Goal: Task Accomplishment & Management: Use online tool/utility

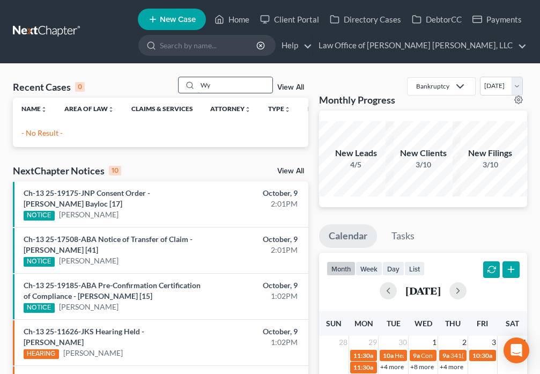
type input "W"
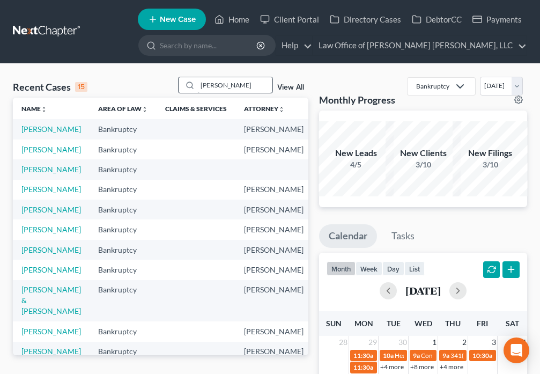
type input "[PERSON_NAME]"
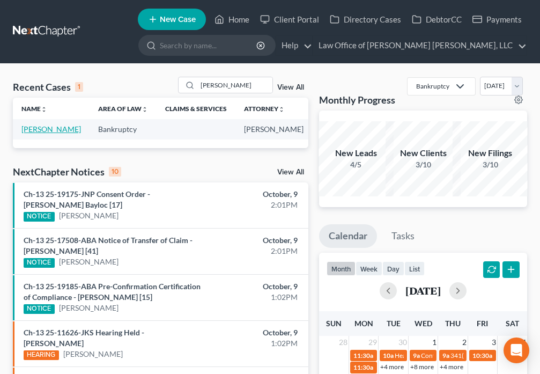
click at [36, 134] on link "[PERSON_NAME]" at bounding box center [51, 129] width 60 height 9
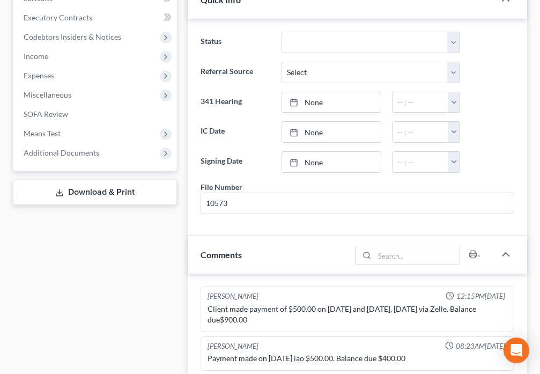
scroll to position [288, 0]
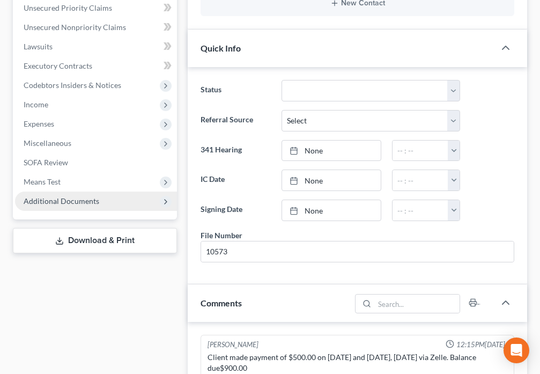
click at [91, 200] on span "Additional Documents" at bounding box center [62, 200] width 76 height 9
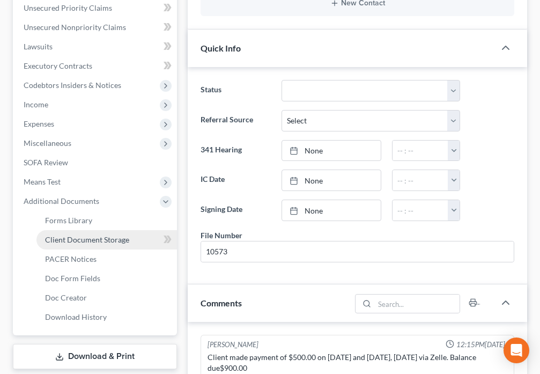
click at [102, 238] on span "Client Document Storage" at bounding box center [87, 239] width 84 height 9
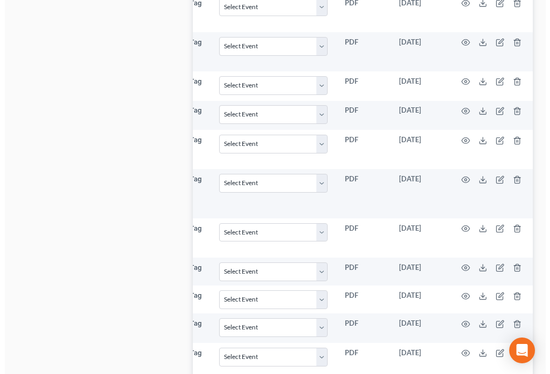
scroll to position [0, 134]
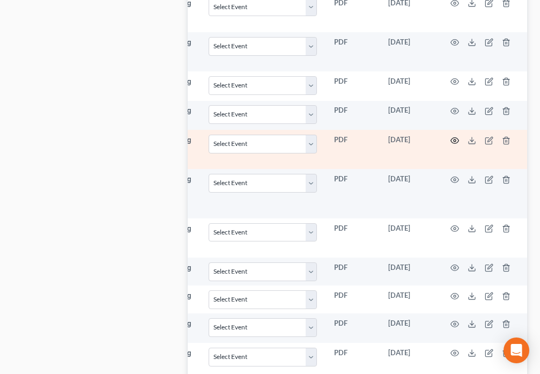
click at [456, 140] on circle "button" at bounding box center [455, 141] width 2 height 2
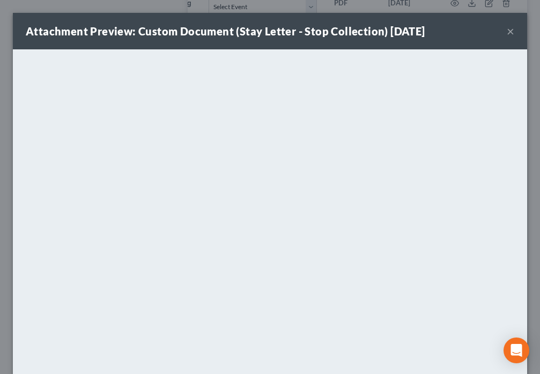
scroll to position [0, 128]
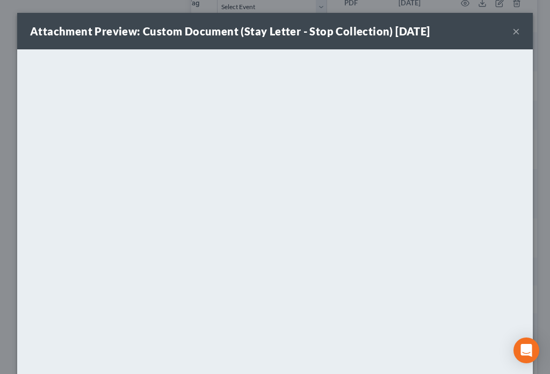
click at [512, 32] on button "×" at bounding box center [516, 31] width 8 height 13
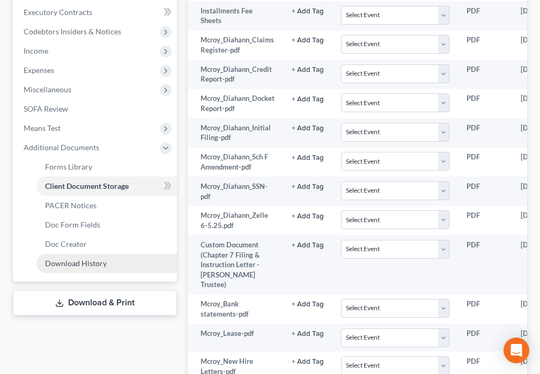
scroll to position [341, 0]
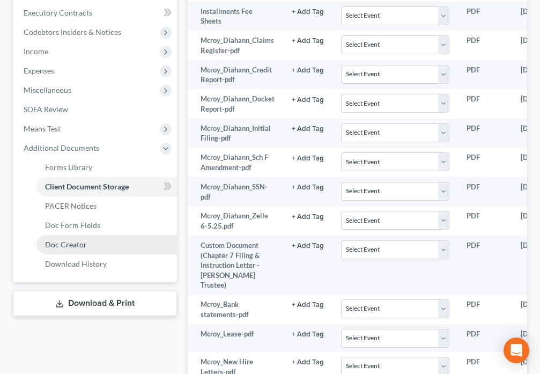
click at [76, 244] on span "Doc Creator" at bounding box center [66, 244] width 42 height 9
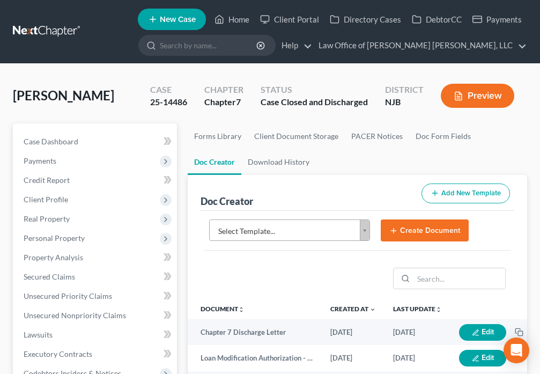
click at [367, 236] on body "Home New Case Client Portal Directory Cases DebtorCC Payments Law Office of [PE…" at bounding box center [270, 349] width 540 height 698
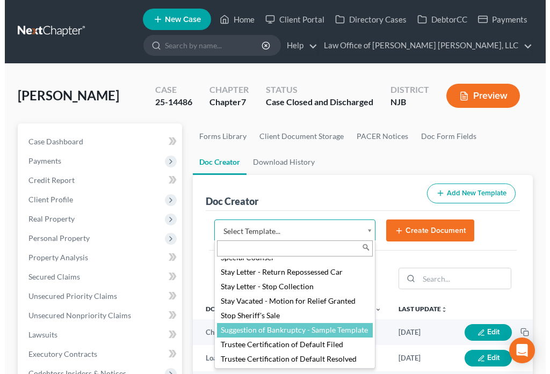
scroll to position [1477, 0]
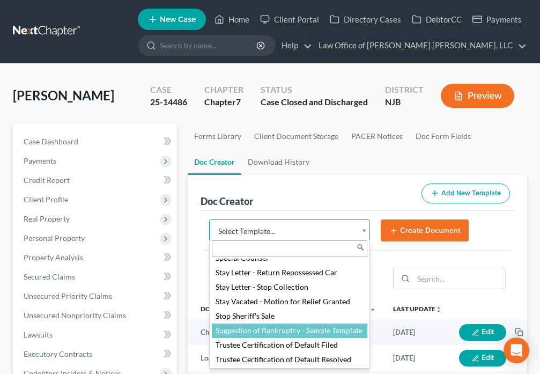
select select "88714"
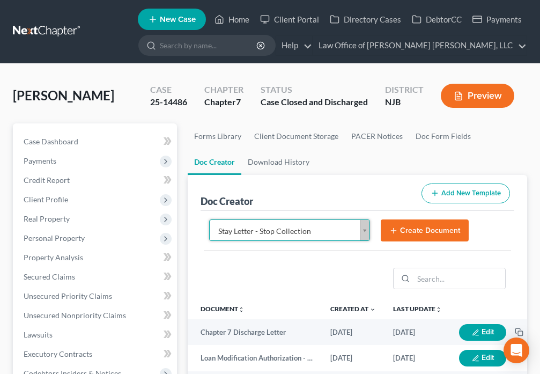
click at [434, 231] on button "Create Document" at bounding box center [425, 231] width 88 height 23
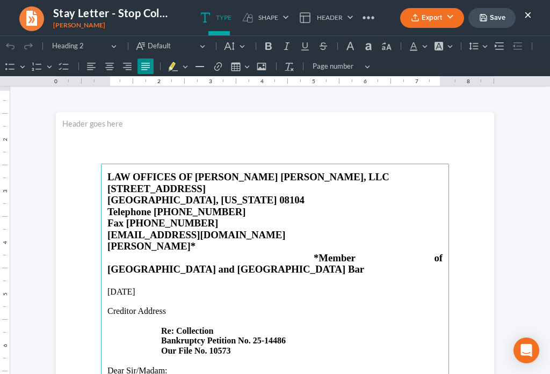
scroll to position [0, 0]
drag, startPoint x: 104, startPoint y: 289, endPoint x: 163, endPoint y: 292, distance: 59.6
click at [163, 306] on p "Creditor Address Re: Collection Bankruptcy Petition No. 25-14486 Our File No. 1…" at bounding box center [274, 330] width 335 height 49
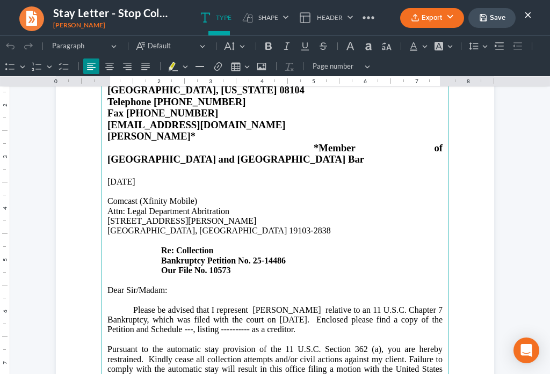
scroll to position [125, 0]
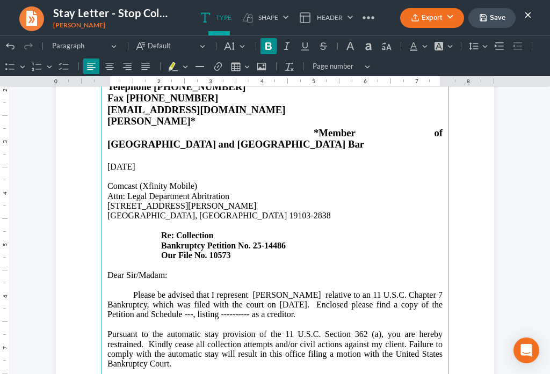
drag, startPoint x: 171, startPoint y: 213, endPoint x: 215, endPoint y: 212, distance: 44.0
click at [215, 212] on p "[GEOGRAPHIC_DATA], [GEOGRAPHIC_DATA] 19103-2838 Re: Collection Bankruptcy Petit…" at bounding box center [274, 235] width 335 height 49
click at [180, 231] on strong "Re: [PERSON_NAME]" at bounding box center [204, 235] width 86 height 9
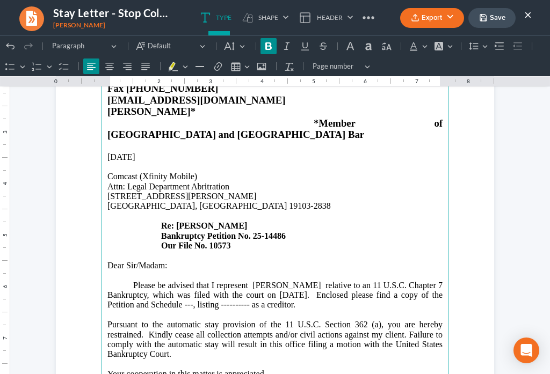
scroll to position [150, 0]
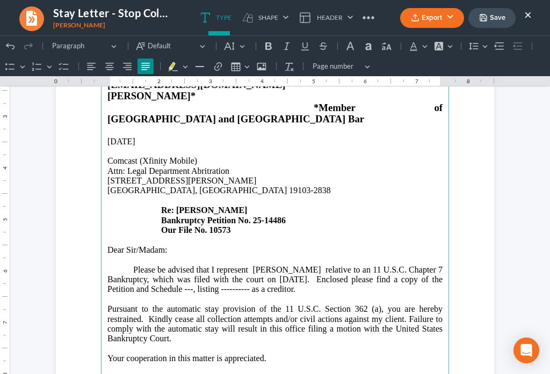
click at [227, 266] on p "Please be advised that I represent [PERSON_NAME] relative to an 11 U.S.C. Chapt…" at bounding box center [274, 280] width 335 height 30
click at [288, 265] on p "Please be advised that I represent [PERSON_NAME] relative to an 11 U.S.C. Chapt…" at bounding box center [274, 280] width 335 height 30
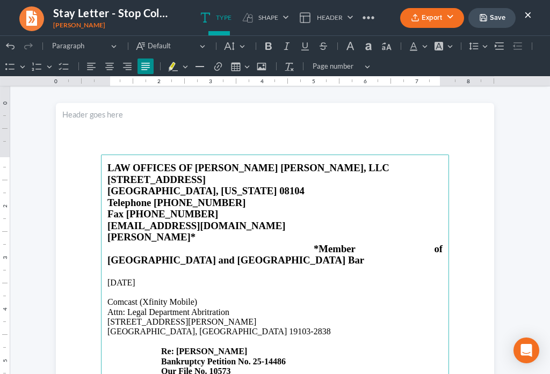
scroll to position [0, 0]
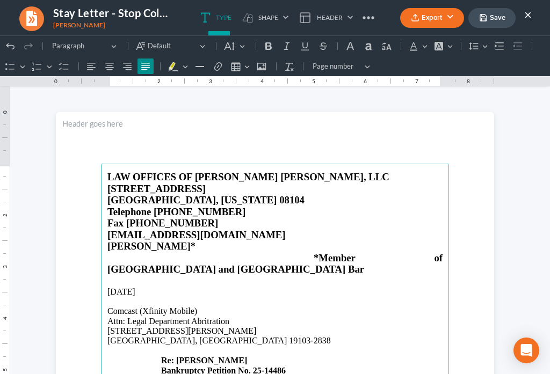
click at [492, 23] on button "Save" at bounding box center [491, 18] width 47 height 20
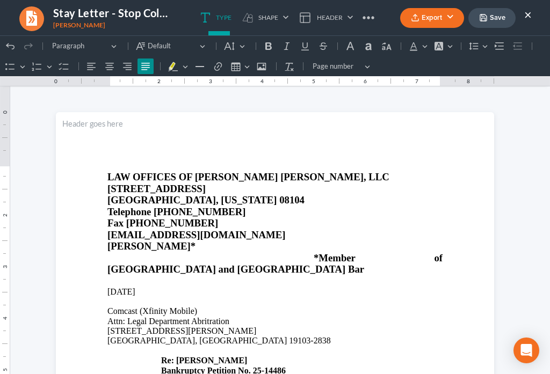
click at [418, 25] on button "Export" at bounding box center [432, 18] width 64 height 20
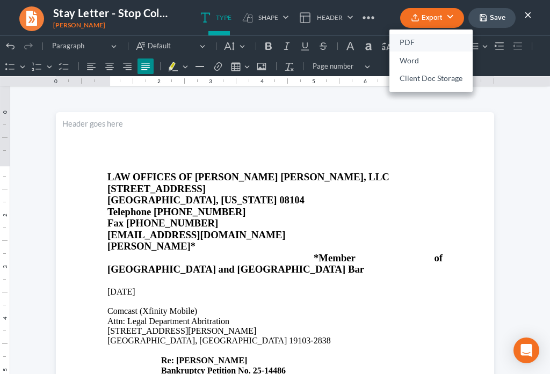
click at [407, 40] on link "PDF" at bounding box center [430, 43] width 83 height 18
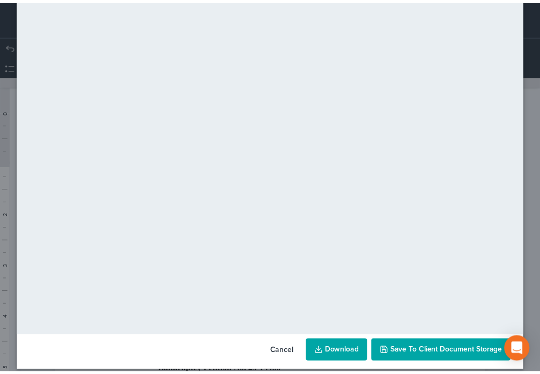
scroll to position [75, 0]
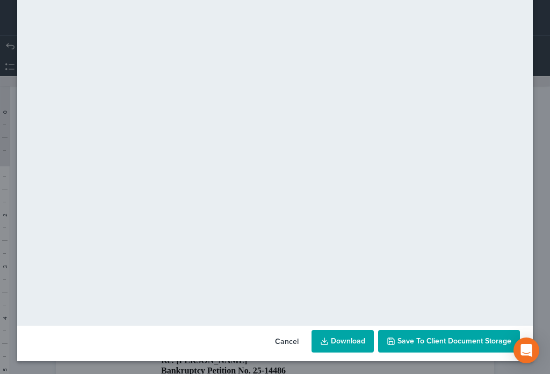
click at [460, 344] on span "Save to Client Document Storage" at bounding box center [454, 341] width 114 height 9
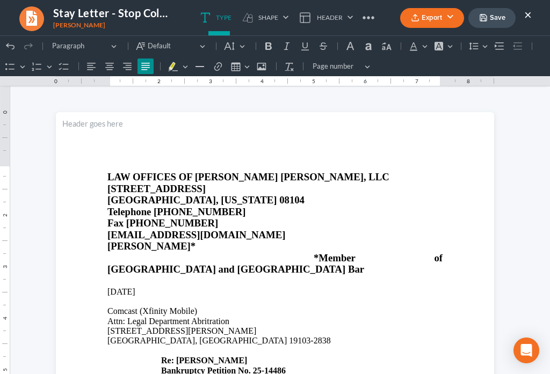
click at [530, 16] on button "×" at bounding box center [528, 14] width 8 height 13
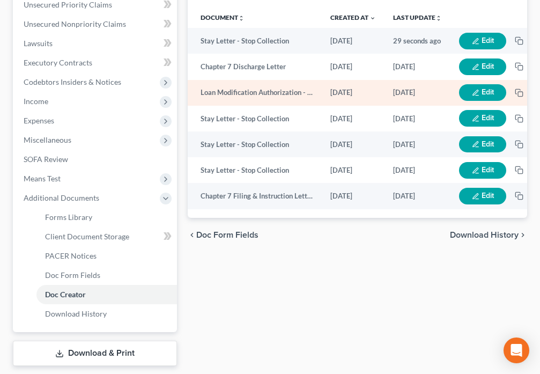
scroll to position [301, 0]
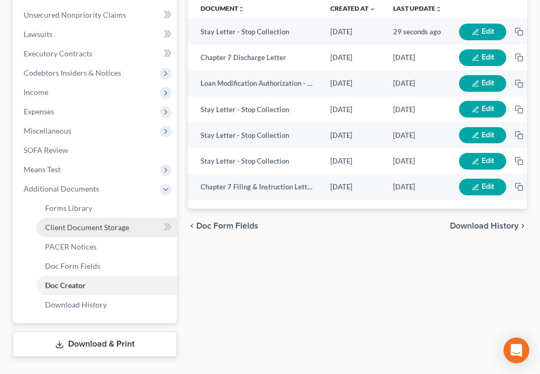
click at [100, 226] on span "Client Document Storage" at bounding box center [87, 227] width 84 height 9
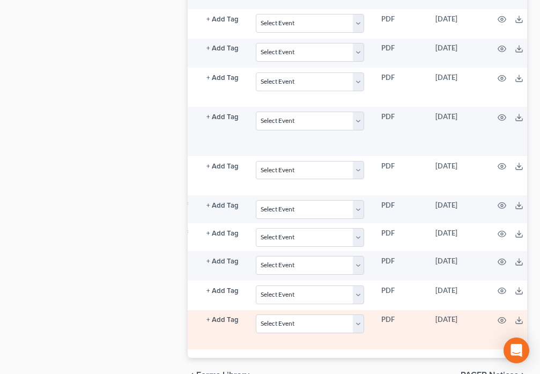
scroll to position [0, 86]
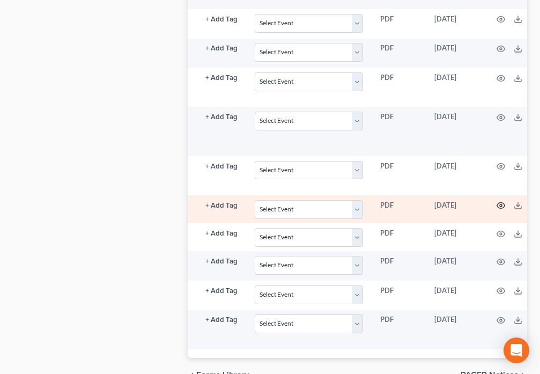
click at [500, 201] on icon "button" at bounding box center [501, 205] width 9 height 9
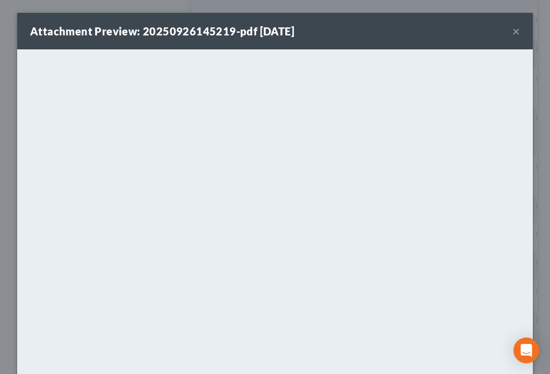
click at [512, 31] on button "×" at bounding box center [516, 31] width 8 height 13
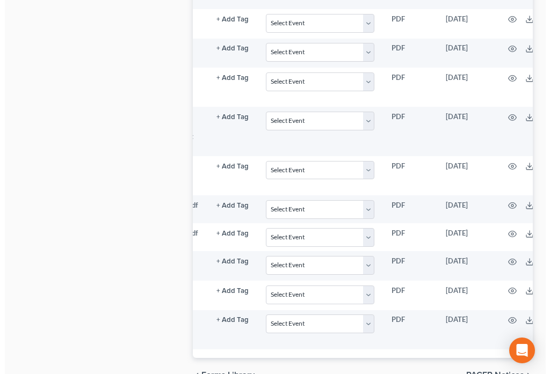
scroll to position [0, 134]
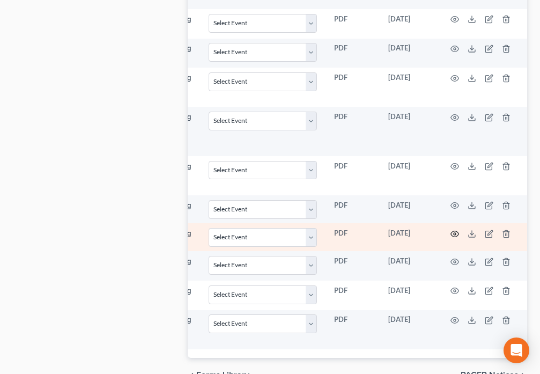
click at [451, 230] on icon "button" at bounding box center [455, 234] width 9 height 9
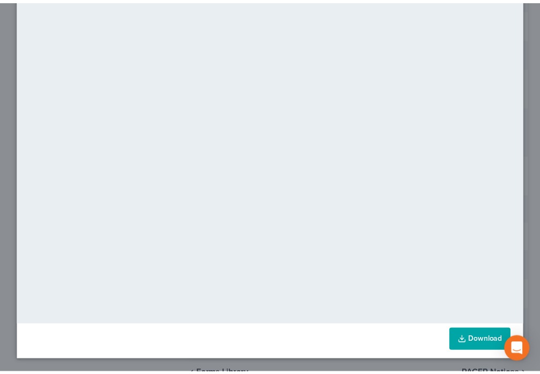
scroll to position [0, 0]
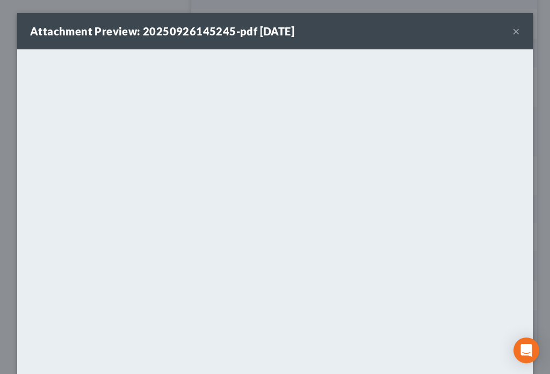
click at [513, 31] on button "×" at bounding box center [516, 31] width 8 height 13
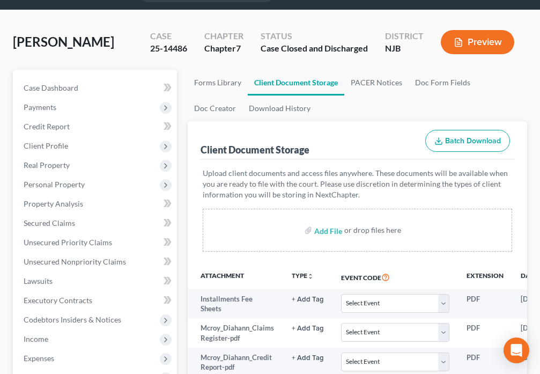
scroll to position [50, 0]
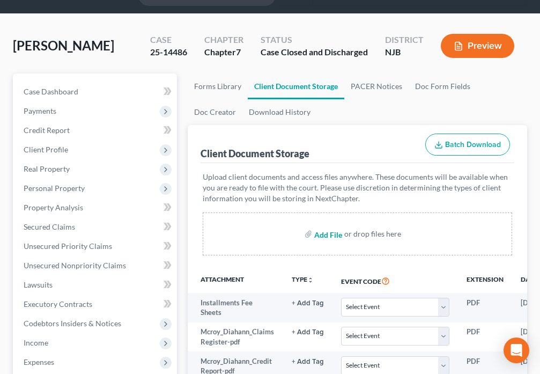
click at [325, 235] on input "file" at bounding box center [327, 233] width 26 height 19
type input "C:\fakepath\20251009153347.pdf"
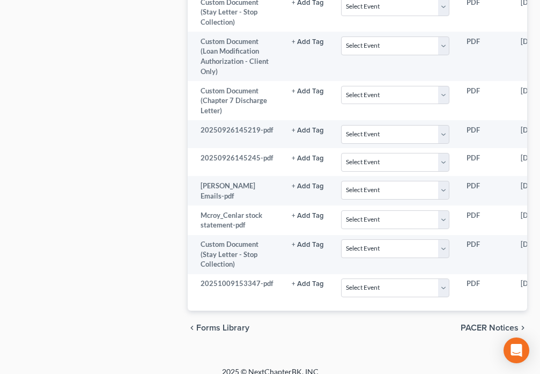
scroll to position [1148, 0]
